Goal: Find contact information: Find contact information

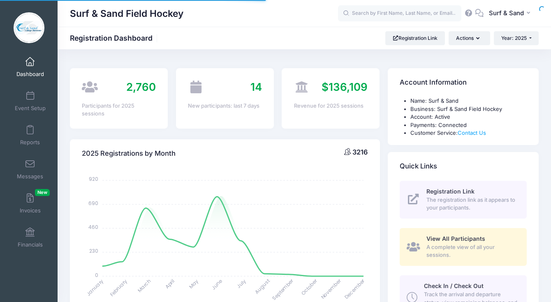
select select
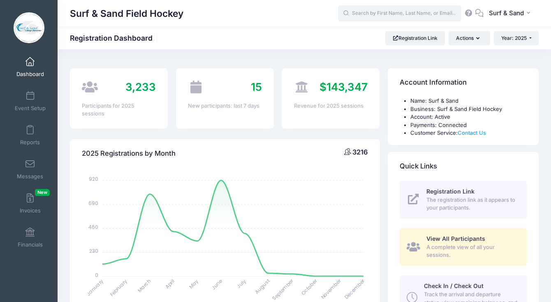
click at [377, 12] on input "text" at bounding box center [399, 13] width 123 height 16
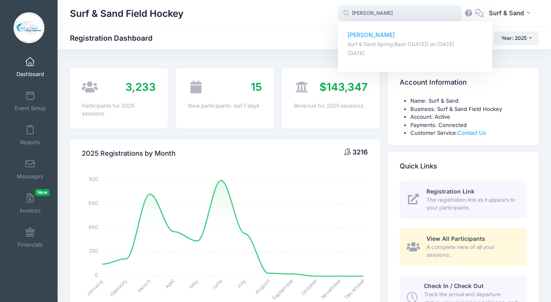
click at [379, 35] on p "[PERSON_NAME]" at bounding box center [416, 35] width 136 height 9
type input "[PERSON_NAME] (Surf &amp; Sand Spring Bash ([DATE]), [DATE])"
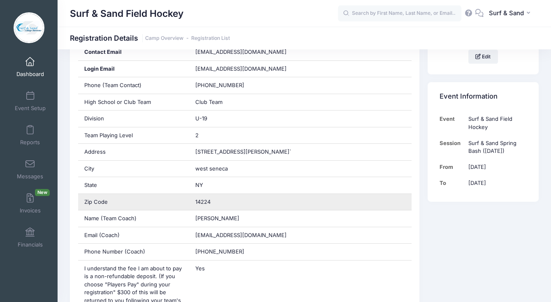
scroll to position [239, 0]
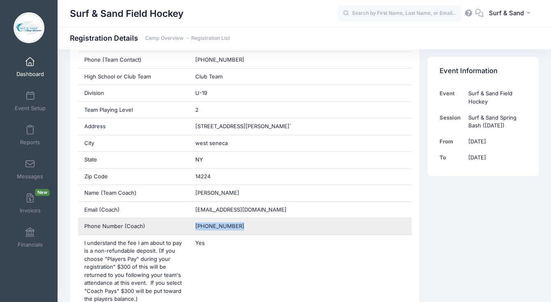
drag, startPoint x: 239, startPoint y: 230, endPoint x: 191, endPoint y: 226, distance: 48.3
click at [191, 226] on div "[PHONE_NUMBER]" at bounding box center [300, 226] width 223 height 16
copy span "[PHONE_NUMBER]"
click at [216, 223] on div "[PHONE_NUMBER]" at bounding box center [300, 226] width 223 height 16
click at [216, 224] on span "[PHONE_NUMBER]" at bounding box center [219, 226] width 49 height 7
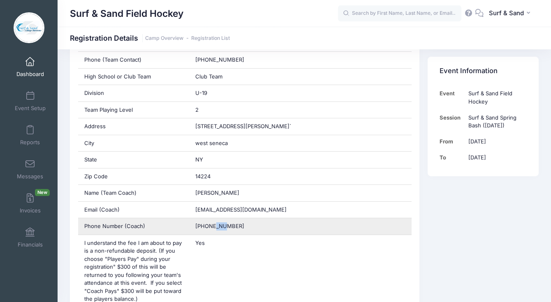
click at [216, 224] on span "[PHONE_NUMBER]" at bounding box center [219, 226] width 49 height 7
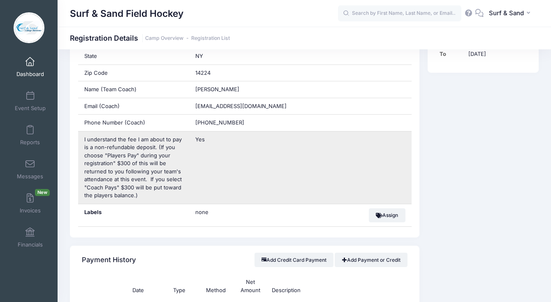
scroll to position [345, 0]
